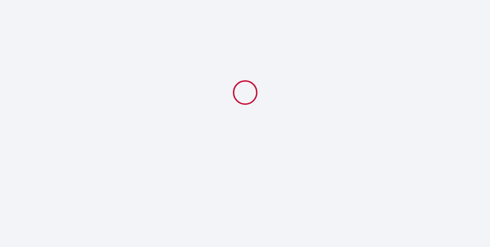
select select
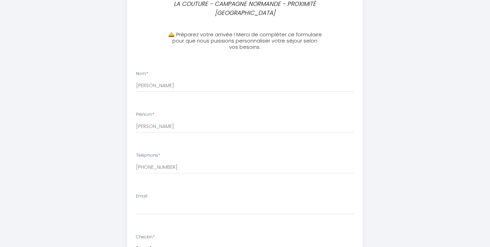
scroll to position [164, 0]
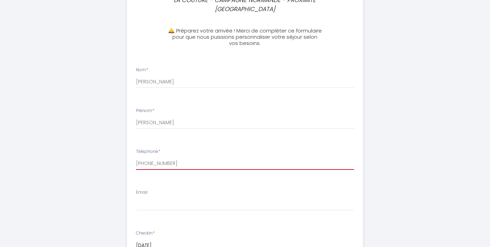
click at [211, 160] on input "[PHONE_NUMBER]" at bounding box center [245, 163] width 218 height 12
type input "[PHONE_NUMBER] ou [PHONE_NUMBER]"
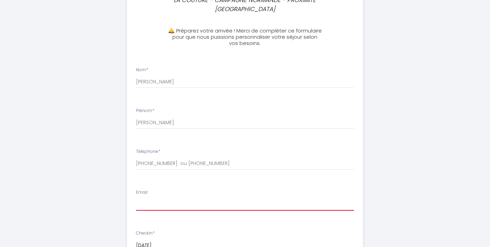
click at [194, 206] on input "Email" at bounding box center [245, 204] width 218 height 12
type input "[EMAIL_ADDRESS][DOMAIN_NAME]"
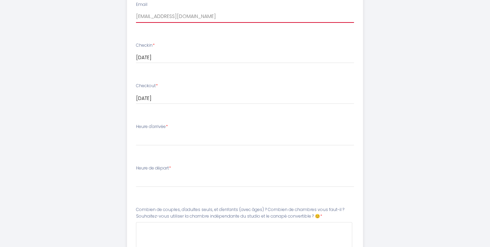
scroll to position [360, 0]
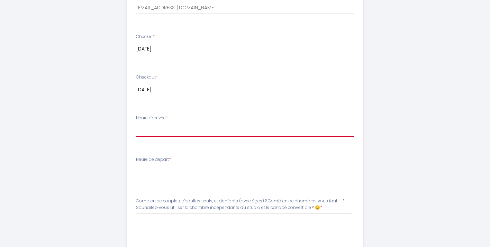
click at [173, 129] on select "17:00 17:30 18:00 18:30 19:00 19:30 20:00 20:30 21:00 21:30 22:00 22:30 23:00 2…" at bounding box center [245, 130] width 218 height 13
select select "17:00"
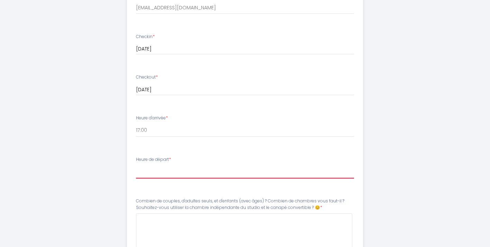
click at [160, 171] on select "00:00 00:30 01:00 01:30 02:00 02:30 03:00 03:30 04:00 04:30 05:00 05:30 06:00 0…" at bounding box center [245, 171] width 218 height 13
select select "11:00"
click at [222, 170] on select "00:00 00:30 01:00 01:30 02:00 02:30 03:00 03:30 04:00 04:30 05:00 05:30 06:00 0…" at bounding box center [245, 171] width 218 height 13
click at [183, 170] on select "00:00 00:30 01:00 01:30 02:00 02:30 03:00 03:30 04:00 04:30 05:00 05:30 06:00 0…" at bounding box center [245, 171] width 218 height 13
click at [207, 172] on select "00:00 00:30 01:00 01:30 02:00 02:30 03:00 03:30 04:00 04:30 05:00 05:30 06:00 0…" at bounding box center [245, 171] width 218 height 13
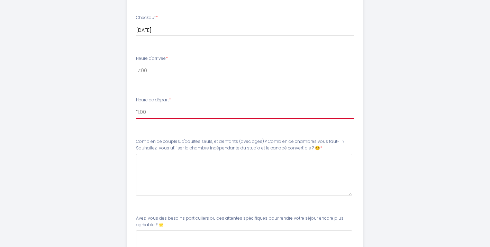
scroll to position [418, 0]
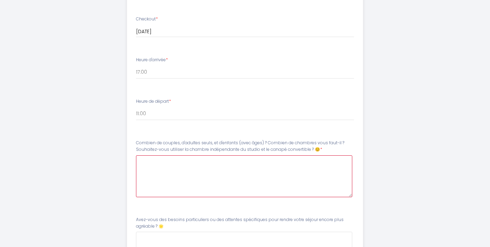
click at [174, 166] on 😊8 at bounding box center [244, 176] width 216 height 42
click at [251, 160] on 😊8 "Nous sommes un couple et trois jeunes adulyes. Nous avons besoin de" at bounding box center [244, 176] width 216 height 42
click at [325, 163] on 😊8 "Nous sommes un couple et trois jeunes adultes. Nous avons besoin de" at bounding box center [244, 176] width 216 height 42
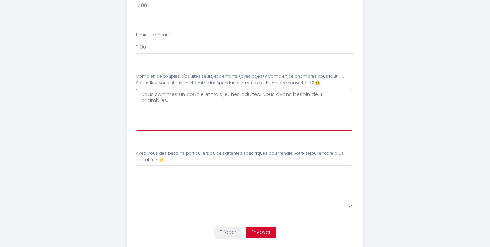
scroll to position [504, 0]
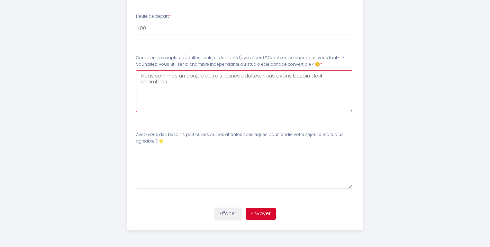
type 😊8 "Nous sommes un couple et trois jeunes adultes. Nous avons besoin de 4 chambres."
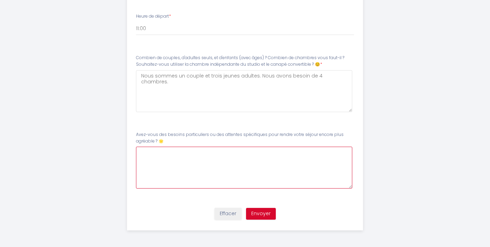
click at [251, 171] on 🌟9 at bounding box center [244, 168] width 216 height 42
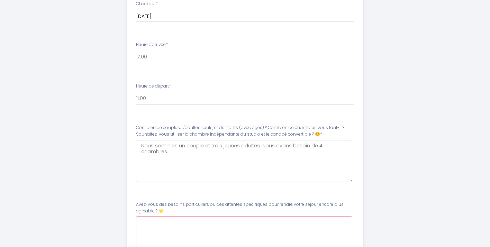
scroll to position [434, 0]
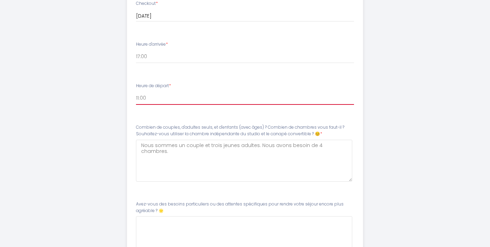
click at [200, 93] on select "00:00 00:30 01:00 01:30 02:00 02:30 03:00 03:30 04:00 04:30 05:00 05:30 06:00 0…" at bounding box center [245, 98] width 218 height 13
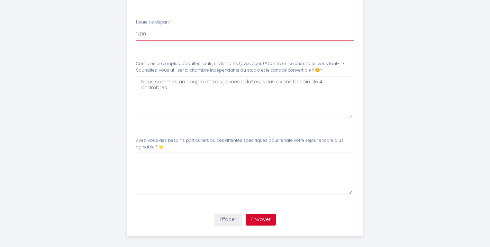
scroll to position [504, 0]
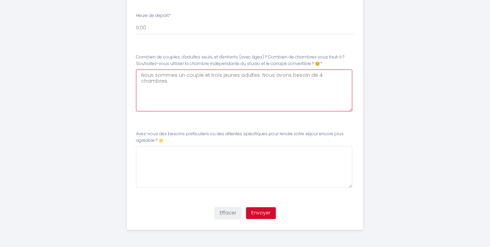
click at [194, 94] on 😊8 "Nous sommes un couple et trois jeunes adultes. Nous avons besoin de 4 chambres." at bounding box center [244, 91] width 216 height 42
drag, startPoint x: 194, startPoint y: 94, endPoint x: 134, endPoint y: 59, distance: 69.6
click at [134, 59] on li "Combien de couples, d'adultes seuls, et d'enfants (avec âges) ? Combien de cham…" at bounding box center [245, 86] width 236 height 73
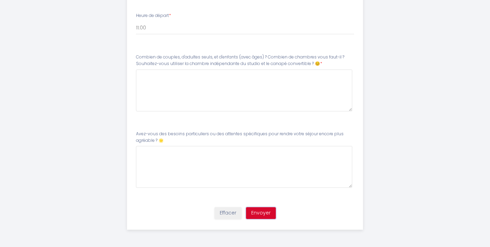
click at [262, 211] on button "Envoyer" at bounding box center [261, 213] width 30 height 12
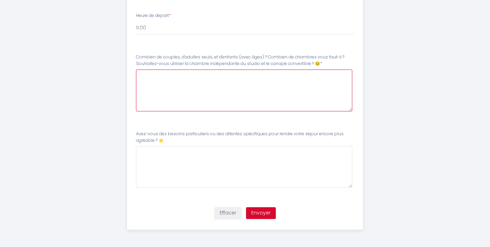
click at [178, 83] on 😊8 at bounding box center [244, 91] width 216 height 42
click at [143, 75] on 😊8 "nous sommes un couple et trois jeunes adulktes. Nous avons besoin de 4 chambres." at bounding box center [244, 91] width 216 height 42
click at [193, 82] on 😊8 "Nous sommes un couple et trois jeunes adulktes. Nous avons besoin de 4 chambres." at bounding box center [244, 91] width 216 height 42
click at [250, 74] on 😊8 "Nous sommes un couple et trois jeunes adulktes. Nous avons besoin de 4 chambres." at bounding box center [244, 91] width 216 height 42
click at [344, 76] on 😊8 "Nous sommes un couple et trois jeunes adultes. Nous avons besoin de 4 chambres." at bounding box center [244, 91] width 216 height 42
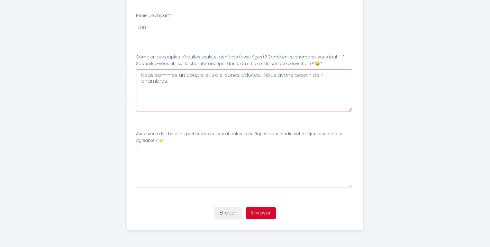
click at [254, 75] on 😊8 "Nous sommes un couple et trois jeunes adultes. Nous avons besoin de 4 chambres." at bounding box center [244, 91] width 216 height 42
click at [258, 75] on 😊8 "Nous sommes un couple et trois jeunes adultes (jumeauz pont. Nous avons besoin …" at bounding box center [244, 91] width 216 height 42
click at [319, 74] on 😊8 "Nous sommes un couple et trois jeunes adultes (les jumeaux ont seize and et ma …" at bounding box center [244, 91] width 216 height 42
click at [344, 74] on 😊8 "Nous sommes un couple et trois jeunes adultes (les jumeaux ont seize ans et ma …" at bounding box center [244, 91] width 216 height 42
click at [278, 84] on 😊8 "Nous sommes un couple et trois jeunes adultes (les jumeaux ont seize ans et ma …" at bounding box center [244, 91] width 216 height 42
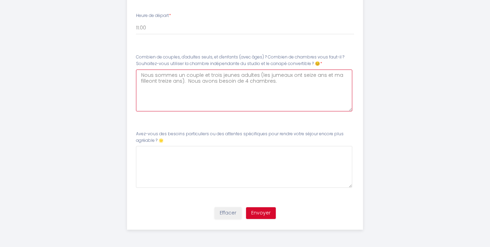
click at [149, 81] on 😊8 "Nous sommes un couple et trois jeunes adultes (les jumeaux ont seize ans et ma …" at bounding box center [244, 91] width 216 height 42
drag, startPoint x: 157, startPoint y: 80, endPoint x: 149, endPoint y: 79, distance: 7.7
click at [149, 79] on 😊8 "Nous sommes un couple et trois jeunes adultes (les jumeaux ont seize ans et ma …" at bounding box center [244, 91] width 216 height 42
click at [173, 93] on 😊8 "Nous sommes un couple et trois jeunes adultes (les jumeaux ont seize ans et ma …" at bounding box center [244, 91] width 216 height 42
click at [266, 84] on 😊8 "Nous sommes un couple et trois jeunes adultes (les jumeaux ont seize ans et ma …" at bounding box center [244, 91] width 216 height 42
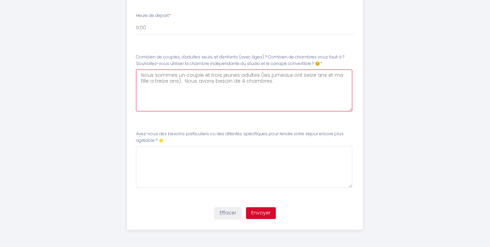
click at [140, 73] on 😊8 "Nous sommes un couple et trois jeunes adultes (les jumeaux ont seize ans et ma …" at bounding box center [244, 91] width 216 height 42
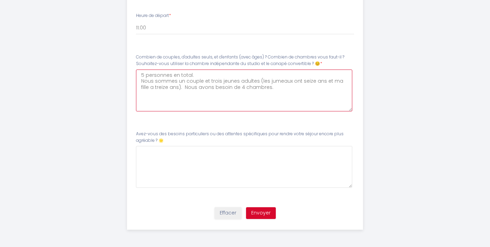
click at [140, 74] on 😊8 "5 personnes en total. Nous sommes un couple et trois jeunes adultes (les jumeau…" at bounding box center [244, 91] width 216 height 42
click at [188, 76] on 😊8 "Il y a 5 personnes en total. Nous sommes un couple et trois jeunes adultes (les…" at bounding box center [244, 91] width 216 height 42
click at [204, 103] on 😊8 "Il y a 5 personnes au total. Nous sommes un couple et trois jeunes adultes (les…" at bounding box center [244, 91] width 216 height 42
click at [266, 91] on 😊8 "Il y a 5 personnes au total. Nous sommes un couple et trois jeunes adultes (les…" at bounding box center [244, 91] width 216 height 42
click at [265, 89] on 😊8 "Il y a 5 personnes au total. Nous sommes un couple et trois jeunes adultes (les…" at bounding box center [244, 91] width 216 height 42
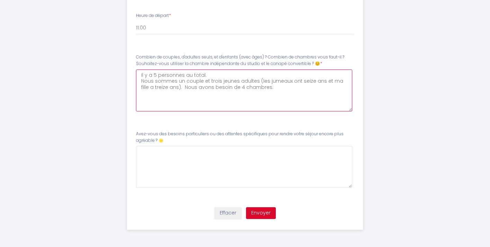
type 😊8 "Il y a 5 personnes au total. Nous sommes un couple et trois jeunes adultes (les…"
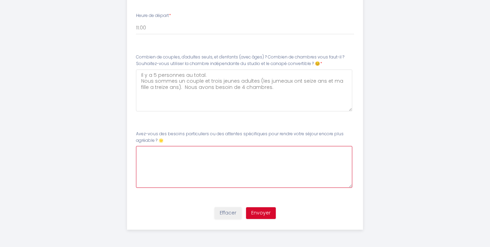
click at [241, 164] on 🌟9 at bounding box center [244, 167] width 216 height 42
type 🌟9 "Non merci."
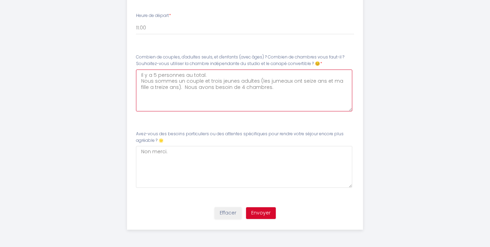
click at [167, 86] on 😊8 "Il y a 5 personnes au total. Nous sommes un couple et trois jeunes adultes (les…" at bounding box center [244, 91] width 216 height 42
drag, startPoint x: 158, startPoint y: 89, endPoint x: 146, endPoint y: 88, distance: 12.1
click at [146, 88] on 😊8 "Il y a 5 personnes au total. Nous sommes un couple et trois jeunes adultes (les…" at bounding box center [244, 91] width 216 height 42
click at [168, 101] on 😊8 "Il y a 5 personnes au total. Nous sommes un couple et trois jeunes adultes (les…" at bounding box center [244, 91] width 216 height 42
type 😊8 "Il y a 5 personnes au total. Nous sommes un couple et trois jeunes adultes (les…"
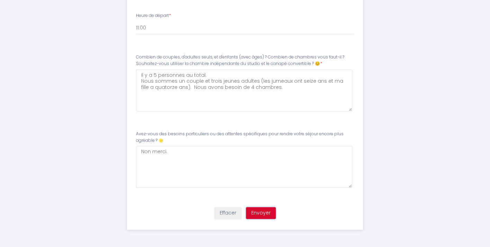
click at [266, 215] on button "Envoyer" at bounding box center [261, 213] width 30 height 12
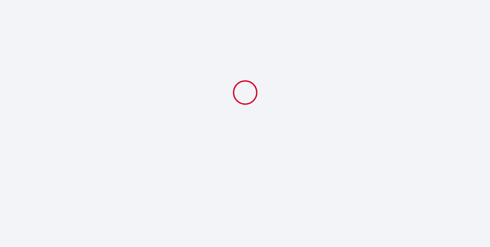
scroll to position [0, 0]
select select "11:00"
